Goal: Task Accomplishment & Management: Manage account settings

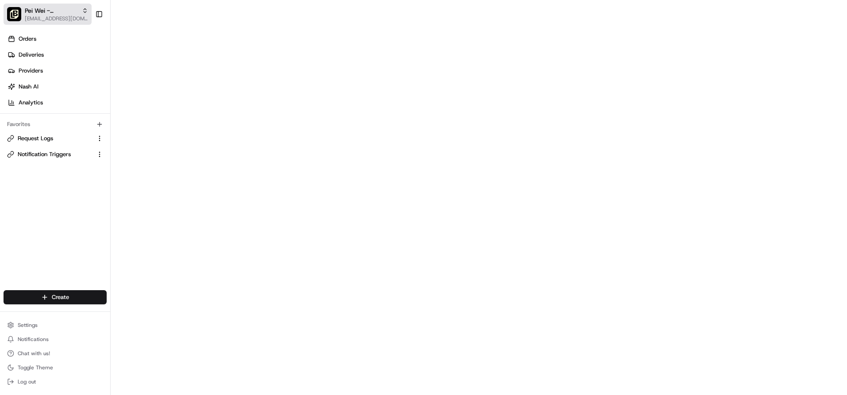
click at [42, 11] on span "Pei Wei - Kissimmee" at bounding box center [52, 10] width 54 height 9
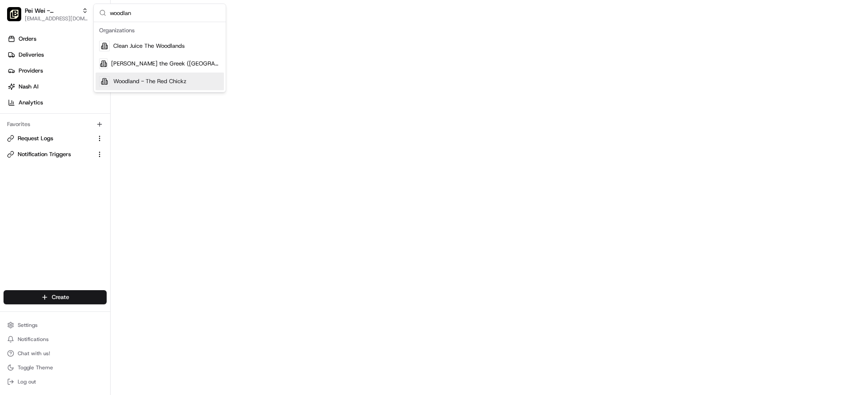
type input "woodlan"
click at [143, 78] on span "Woodland - The Red Chickz" at bounding box center [149, 81] width 73 height 8
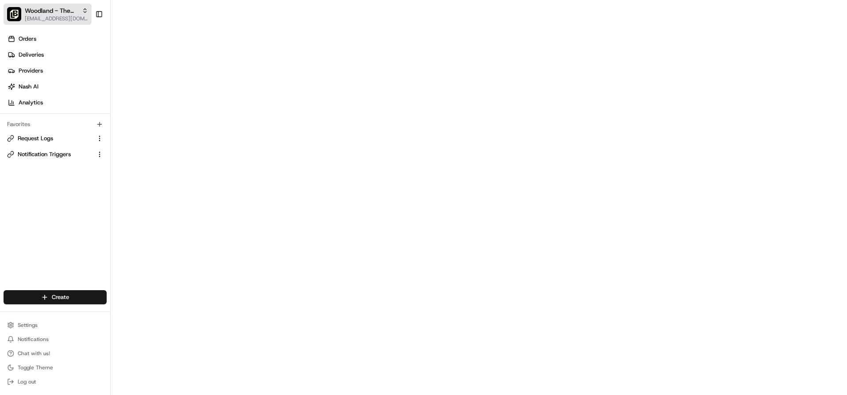
click at [76, 16] on span "[EMAIL_ADDRESS][DOMAIN_NAME]" at bounding box center [56, 18] width 63 height 7
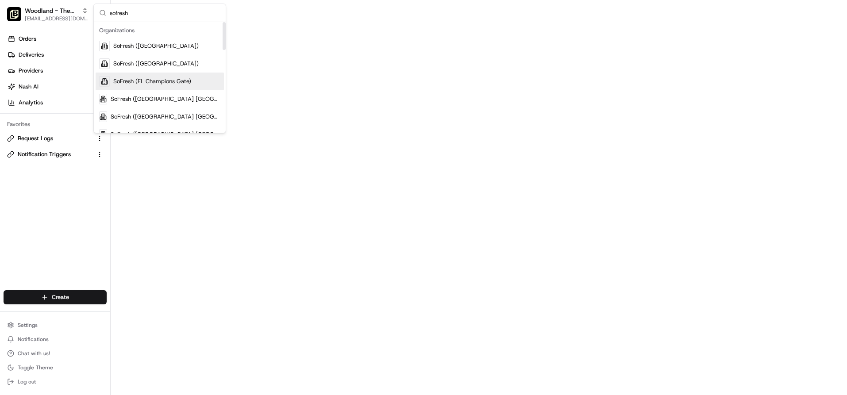
type input "sofresh"
click at [146, 83] on span "SoFresh (FL Champions Gate)" at bounding box center [152, 81] width 78 height 8
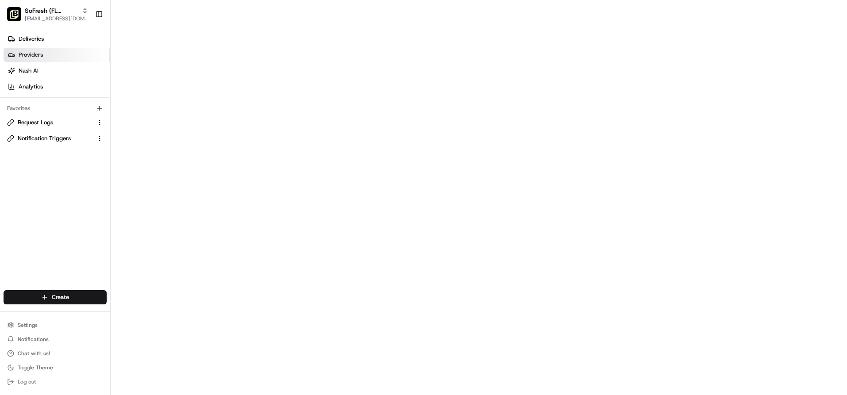
click at [35, 49] on link "Providers" at bounding box center [57, 55] width 107 height 14
click at [33, 328] on span "Settings" at bounding box center [28, 325] width 20 height 7
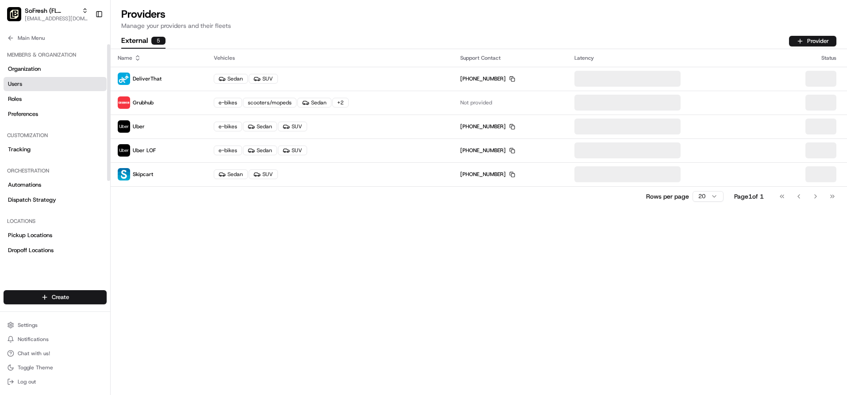
click at [45, 85] on link "Users" at bounding box center [55, 84] width 103 height 14
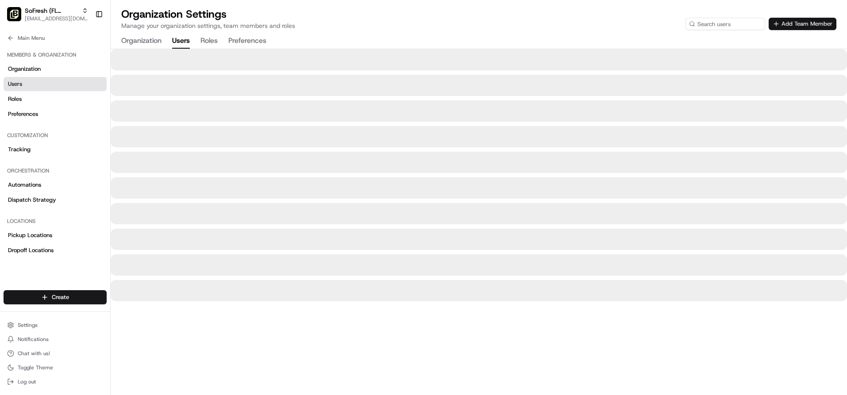
click at [788, 27] on button "Add Team Member" at bounding box center [803, 24] width 68 height 12
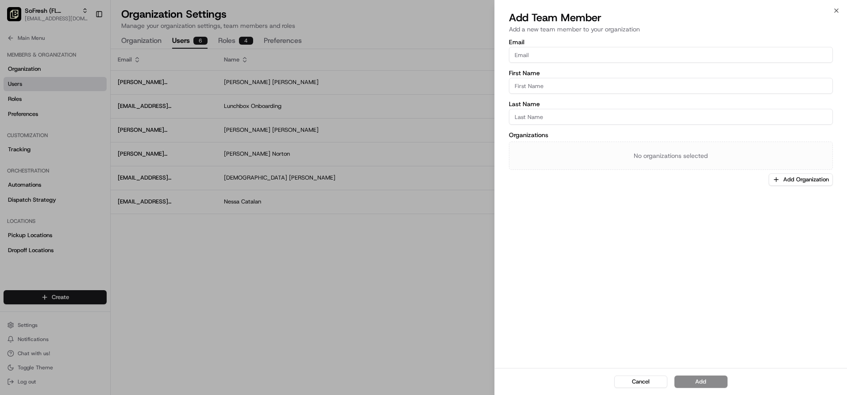
click at [554, 53] on input "Email" at bounding box center [671, 55] width 325 height 16
paste input "[EMAIL_ADDRESS][DOMAIN_NAME]"
type input "[EMAIL_ADDRESS][DOMAIN_NAME]"
click at [540, 87] on input "First Name" at bounding box center [671, 86] width 325 height 16
type input "Marwan"
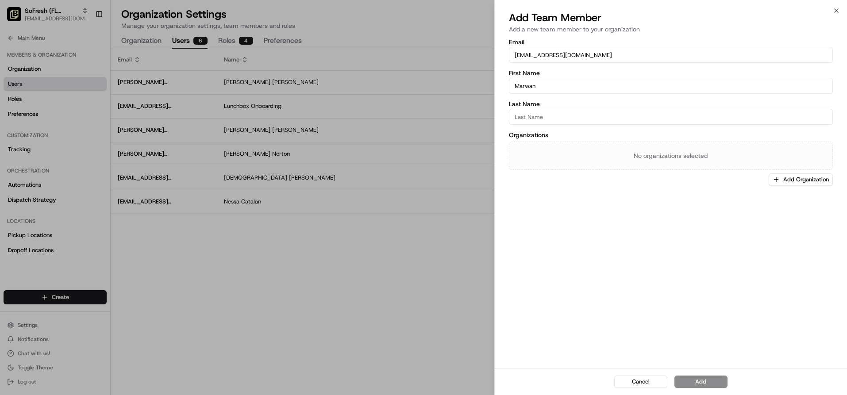
click at [544, 106] on label "Last Name" at bounding box center [671, 104] width 325 height 6
click at [544, 109] on input "Last Name" at bounding box center [671, 117] width 325 height 16
click at [543, 112] on input "Last Name" at bounding box center [671, 117] width 325 height 16
type input "Abed"
click at [793, 182] on button "Add Organization" at bounding box center [801, 180] width 64 height 12
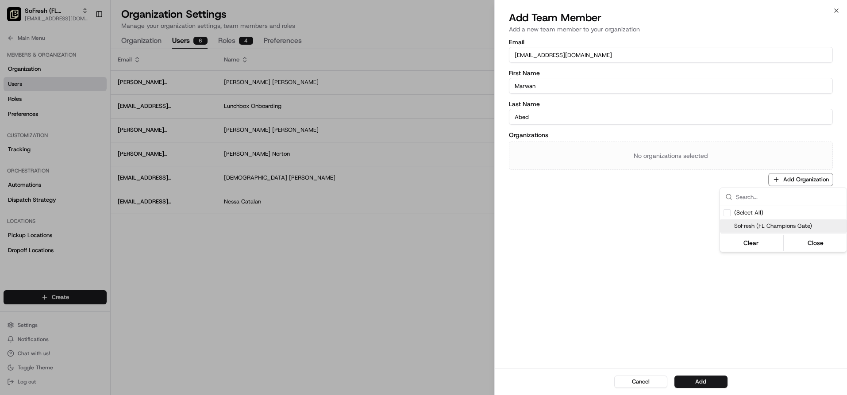
click at [767, 225] on span "SoFresh (FL Champions Gate)" at bounding box center [788, 226] width 109 height 8
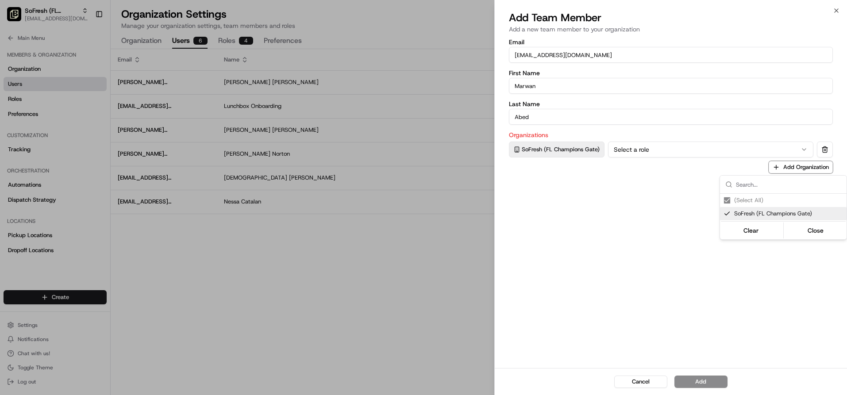
click at [653, 151] on div at bounding box center [423, 197] width 847 height 395
click at [653, 149] on button "Select a role" at bounding box center [711, 150] width 206 height 16
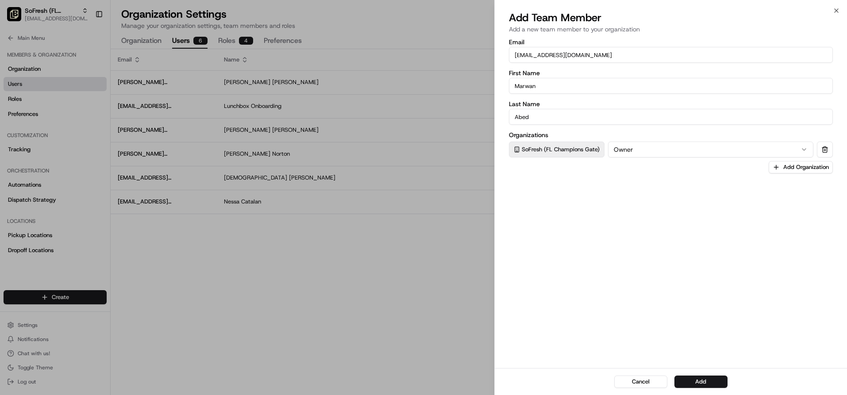
click at [653, 153] on button "Owner" at bounding box center [711, 150] width 206 height 16
click at [607, 216] on div "Email [EMAIL_ADDRESS][DOMAIN_NAME] First Name [PERSON_NAME] Last Name Abed Orga…" at bounding box center [671, 202] width 353 height 331
click at [698, 378] on button "Add" at bounding box center [701, 382] width 53 height 12
